Goal: Find specific page/section: Find specific page/section

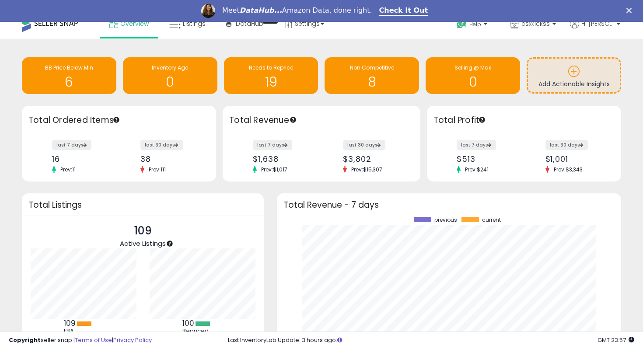
scroll to position [12, 0]
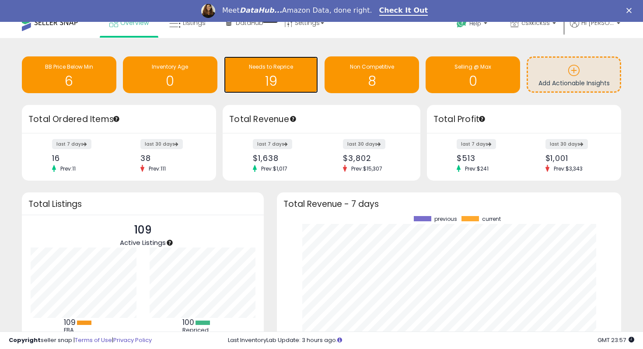
click at [251, 84] on h1 "19" at bounding box center [271, 81] width 86 height 14
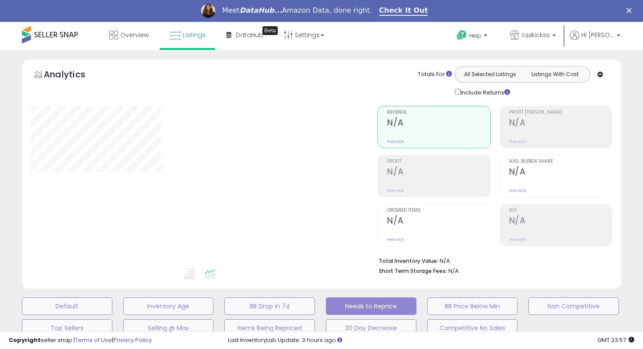
select select "**"
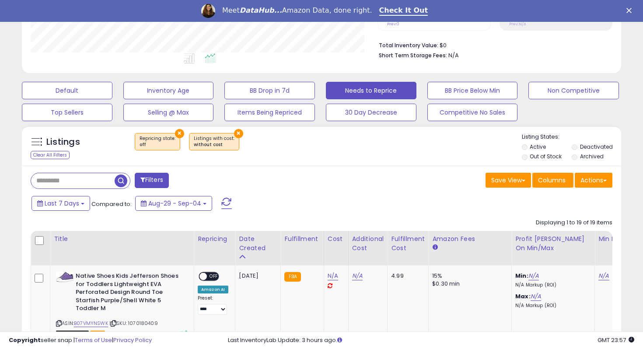
scroll to position [216, 0]
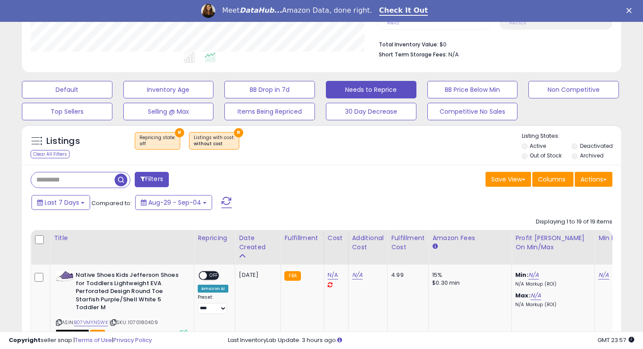
click at [235, 130] on button "×" at bounding box center [238, 132] width 9 height 9
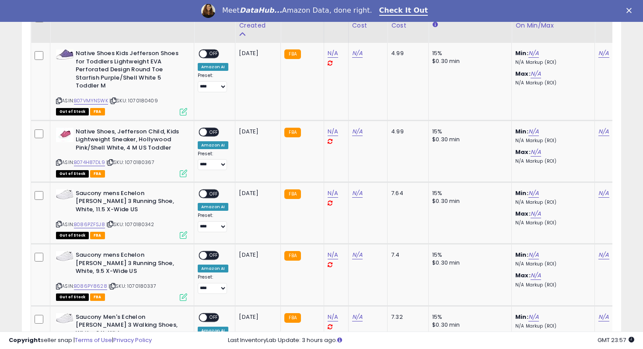
scroll to position [439, 0]
